Goal: Transaction & Acquisition: Purchase product/service

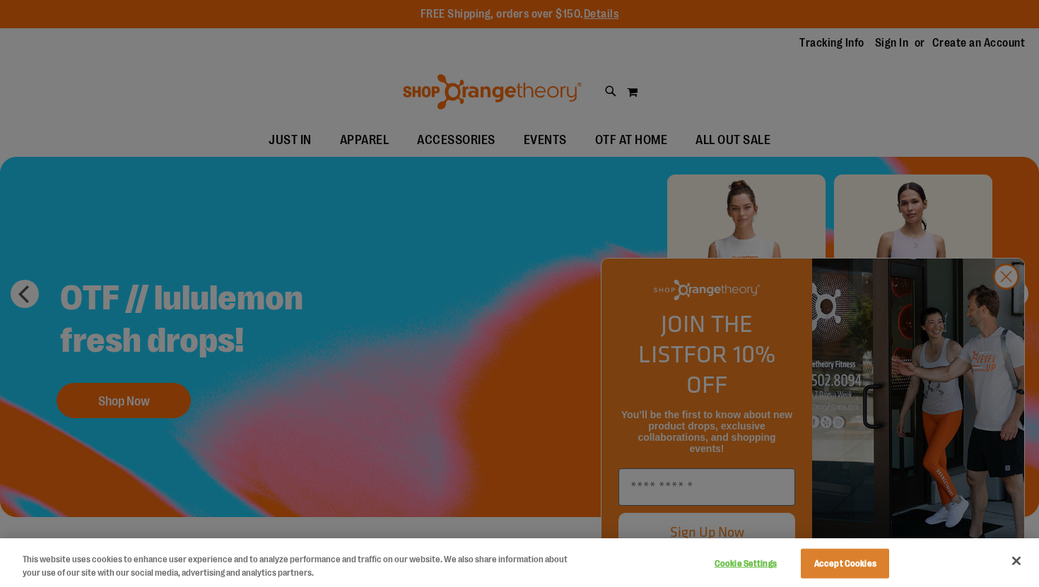
click at [995, 305] on div at bounding box center [519, 293] width 1039 height 587
click at [1012, 309] on div at bounding box center [519, 293] width 1039 height 587
click at [737, 565] on button "Cookie Settings" at bounding box center [745, 564] width 88 height 28
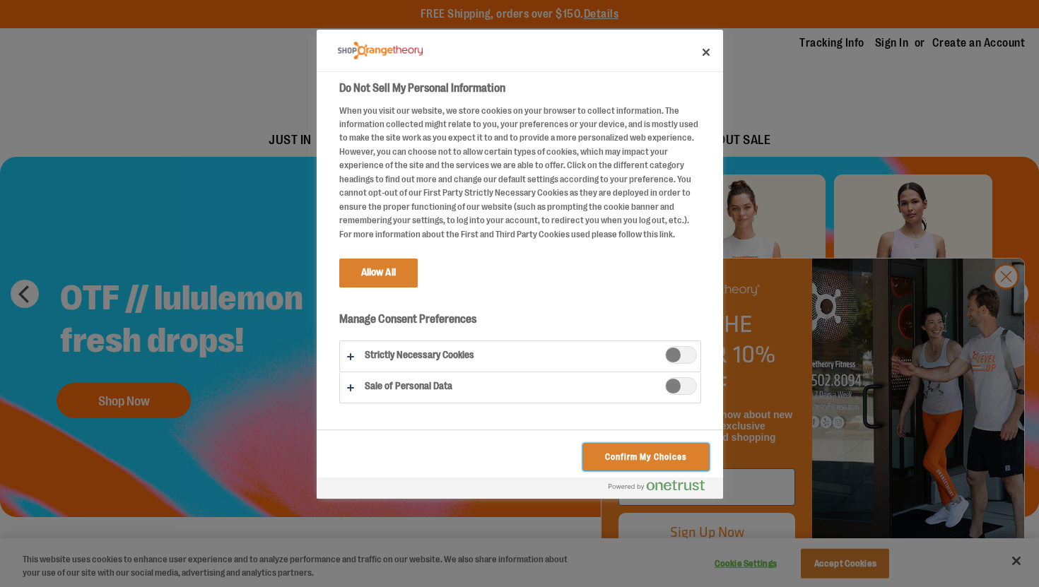
click at [630, 455] on button "Confirm My Choices" at bounding box center [645, 457] width 125 height 27
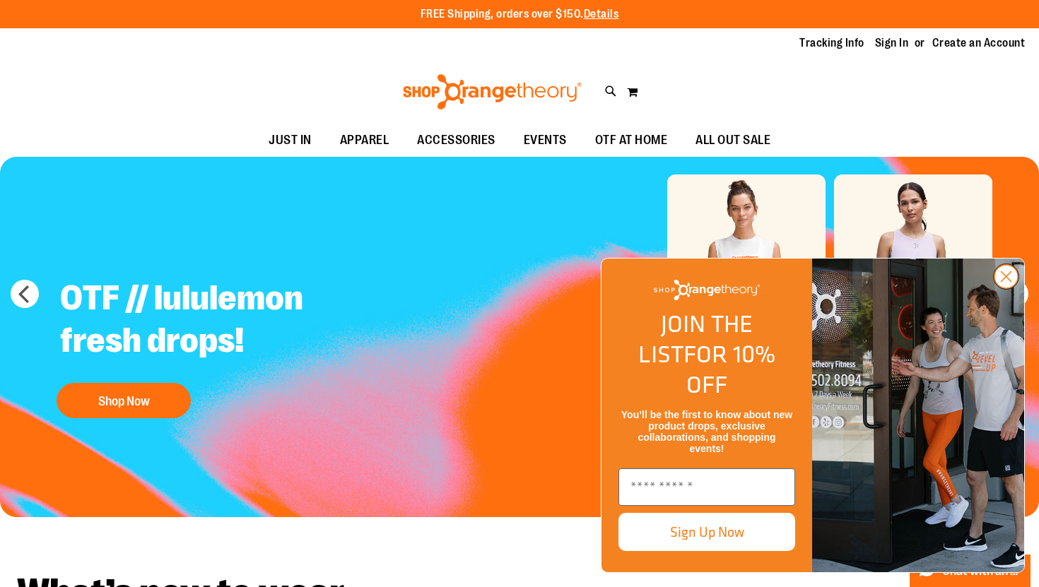
click at [999, 288] on circle "Close dialog" at bounding box center [1005, 276] width 23 height 23
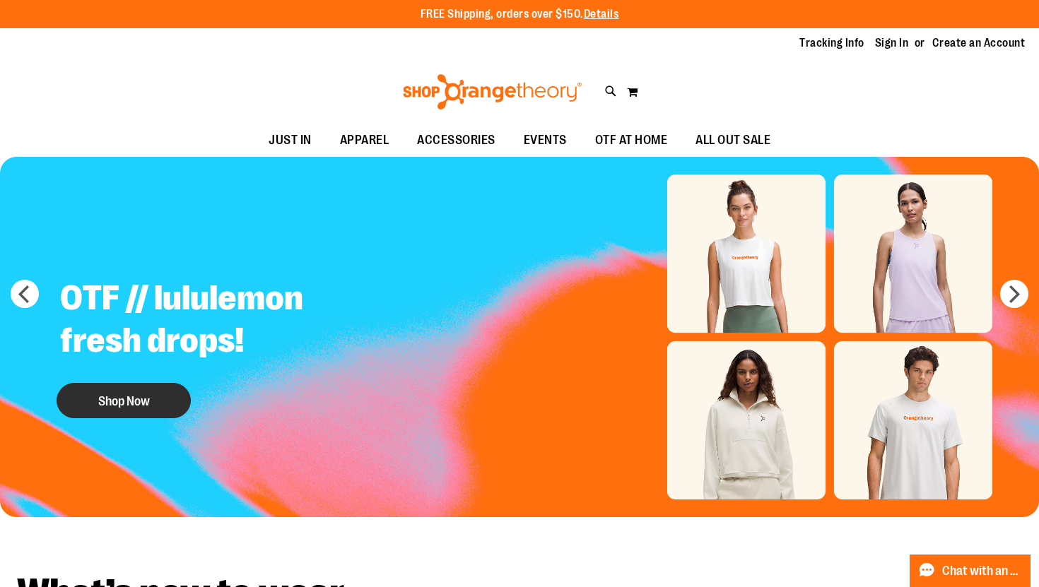
click at [119, 406] on button "Shop Now" at bounding box center [124, 400] width 134 height 35
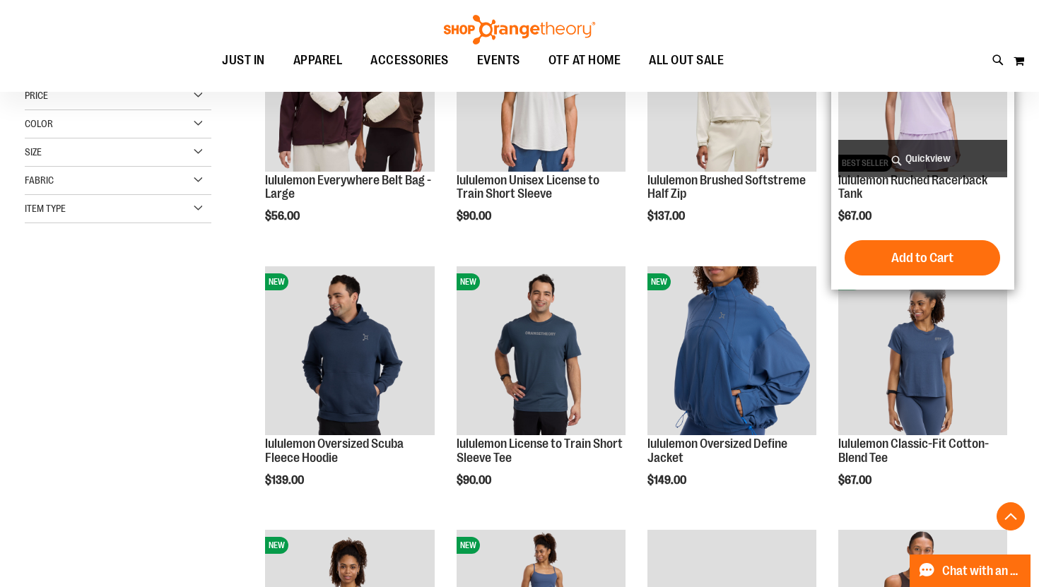
scroll to position [289, 0]
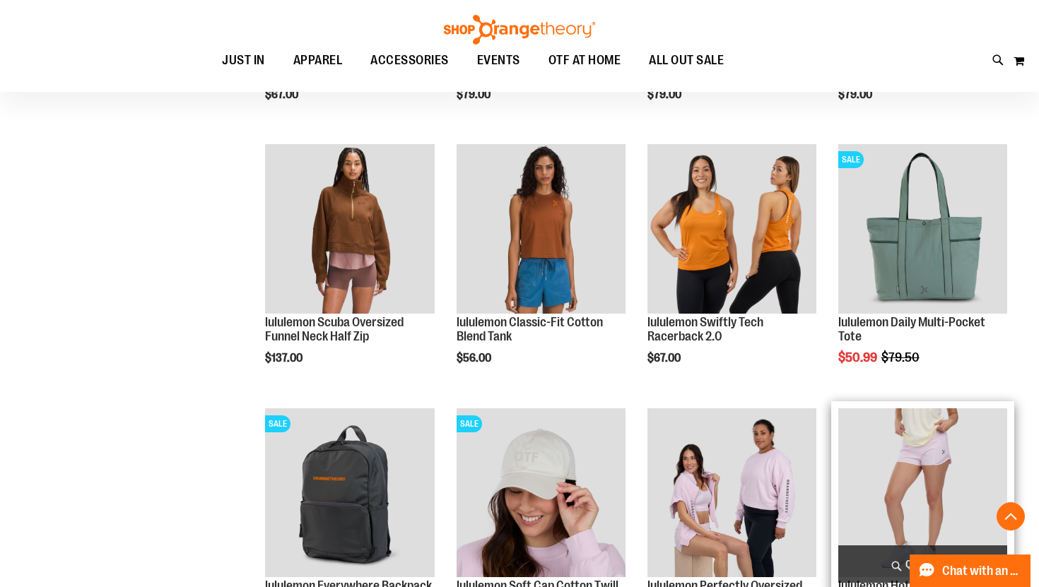
scroll to position [936, 0]
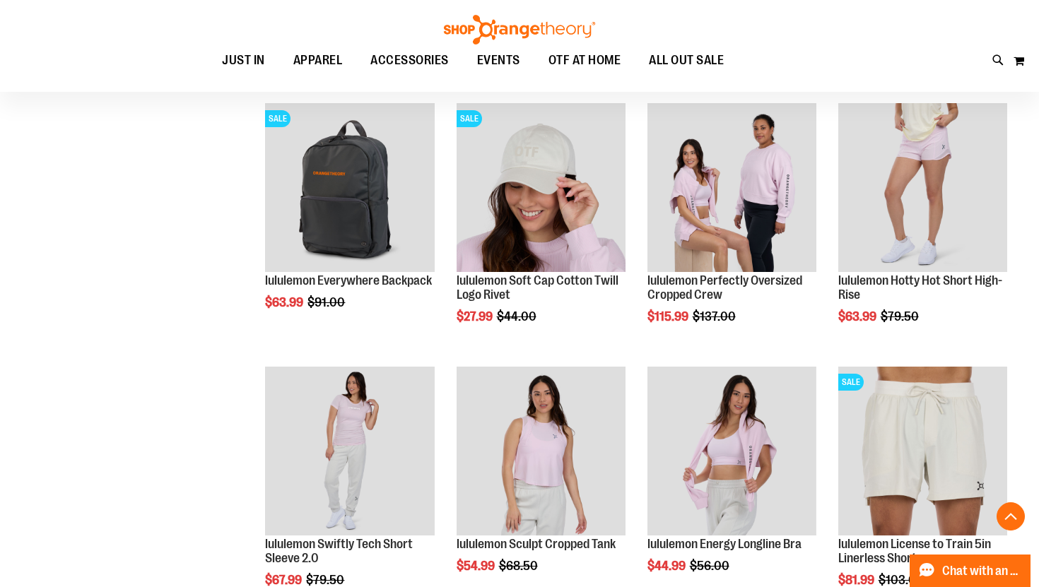
scroll to position [119, 0]
